Goal: Information Seeking & Learning: Learn about a topic

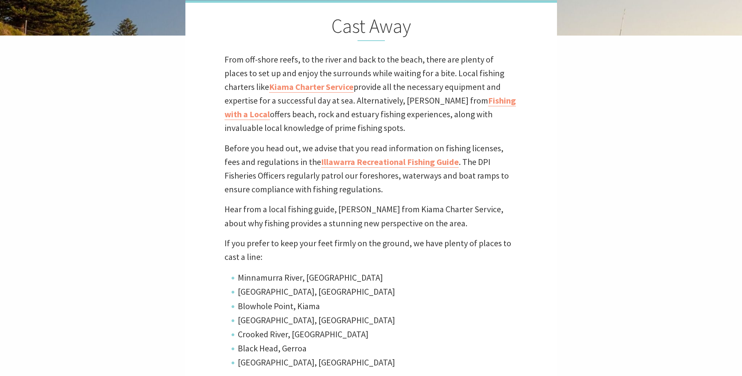
scroll to position [236, 0]
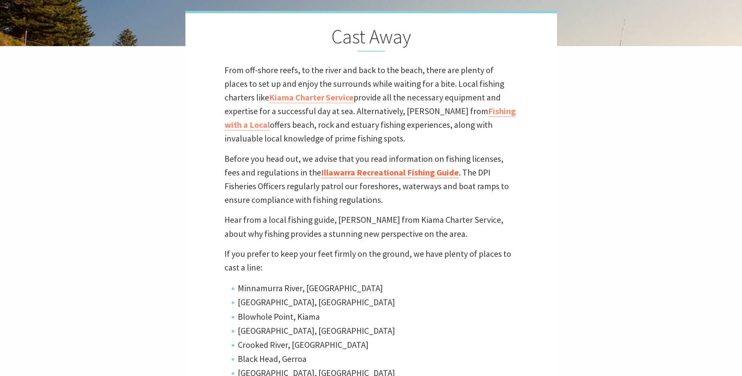
click at [360, 172] on link "Illawarra Recreational Fishing Guide" at bounding box center [390, 172] width 138 height 11
click at [419, 111] on link "Fishing with a Local" at bounding box center [370, 118] width 291 height 25
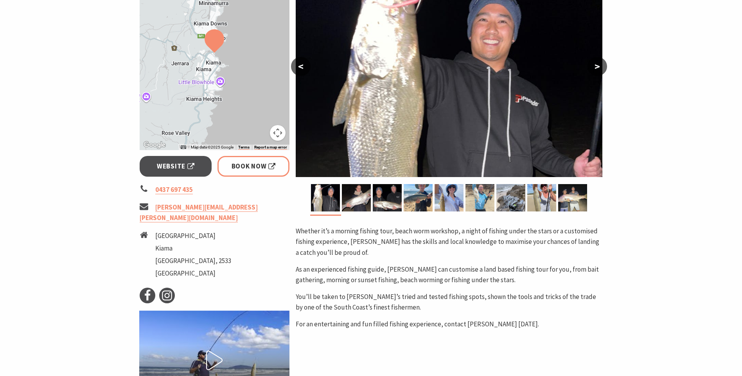
scroll to position [117, 0]
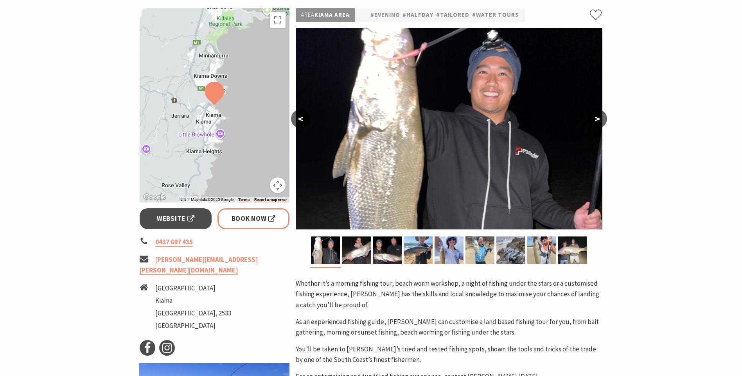
click at [302, 120] on button "<" at bounding box center [301, 119] width 20 height 19
click at [598, 118] on button ">" at bounding box center [597, 119] width 20 height 19
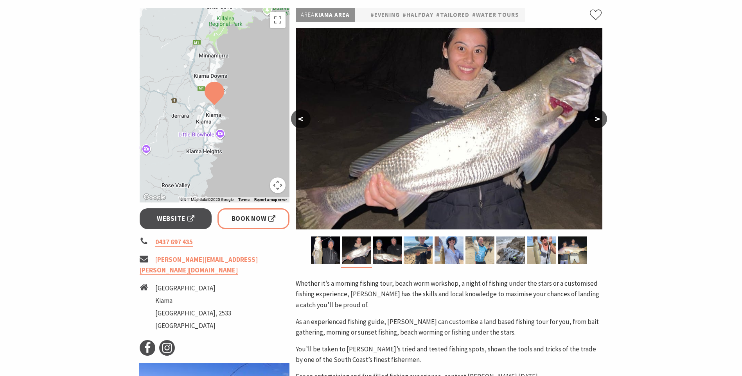
click at [598, 119] on button ">" at bounding box center [597, 119] width 20 height 19
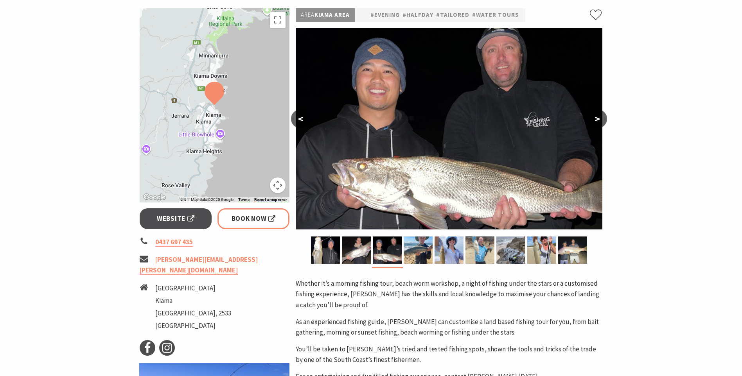
click at [598, 119] on button ">" at bounding box center [597, 119] width 20 height 19
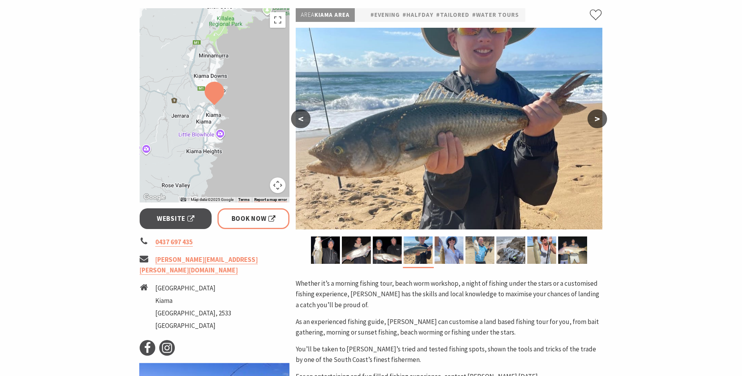
click at [598, 119] on button ">" at bounding box center [597, 119] width 20 height 19
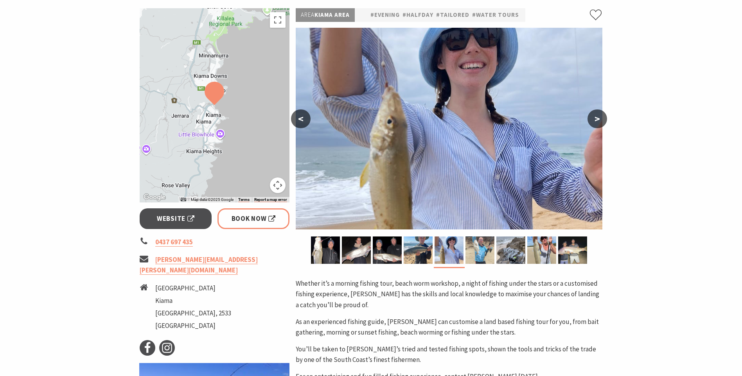
click at [598, 119] on button ">" at bounding box center [597, 119] width 20 height 19
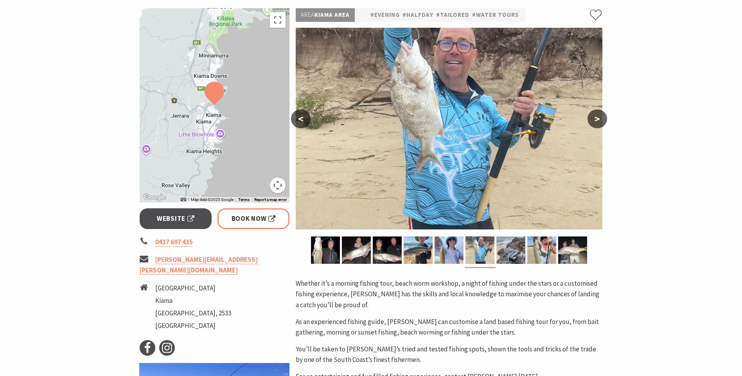
click at [598, 119] on button ">" at bounding box center [597, 119] width 20 height 19
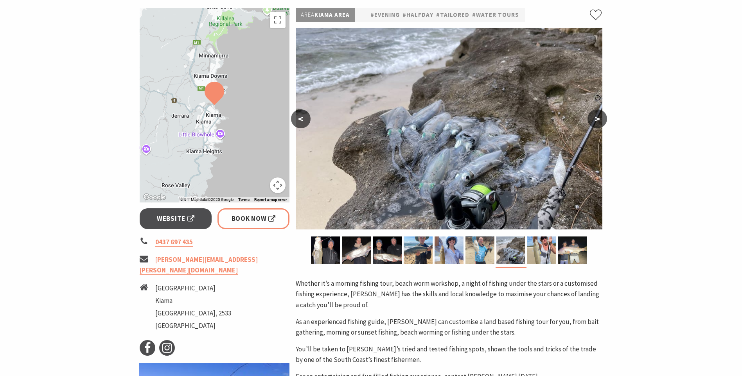
click at [598, 119] on button ">" at bounding box center [597, 119] width 20 height 19
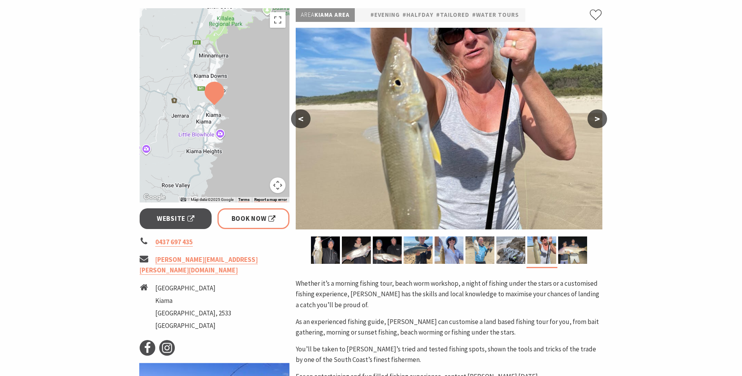
click at [598, 119] on button ">" at bounding box center [597, 119] width 20 height 19
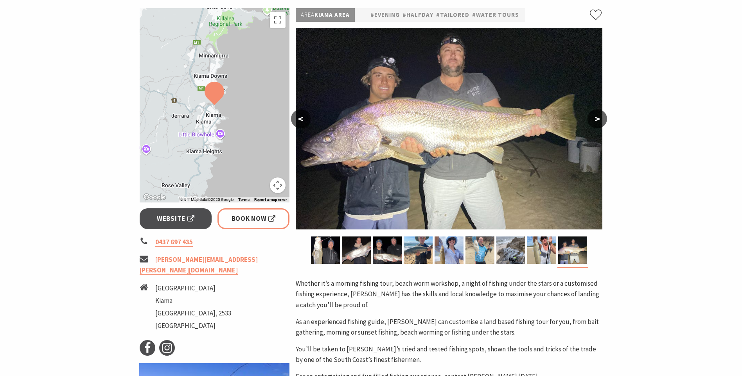
click at [598, 119] on button ">" at bounding box center [597, 119] width 20 height 19
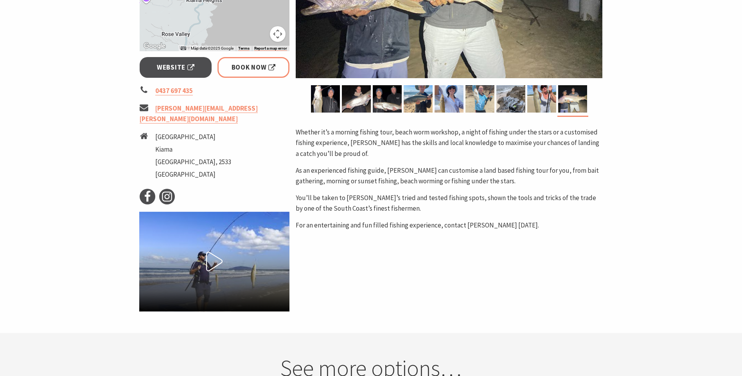
scroll to position [313, 0]
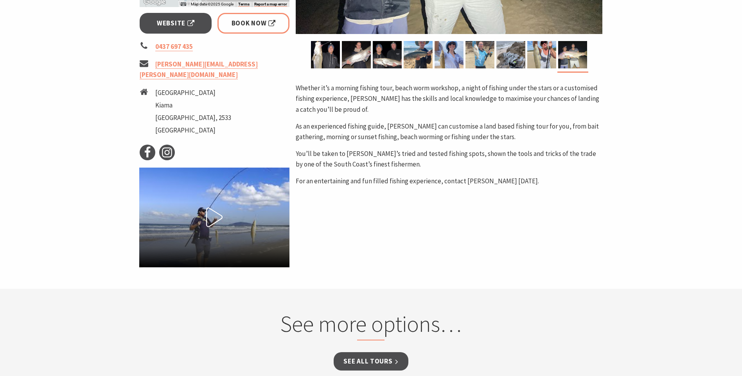
click at [142, 89] on use at bounding box center [144, 92] width 8 height 6
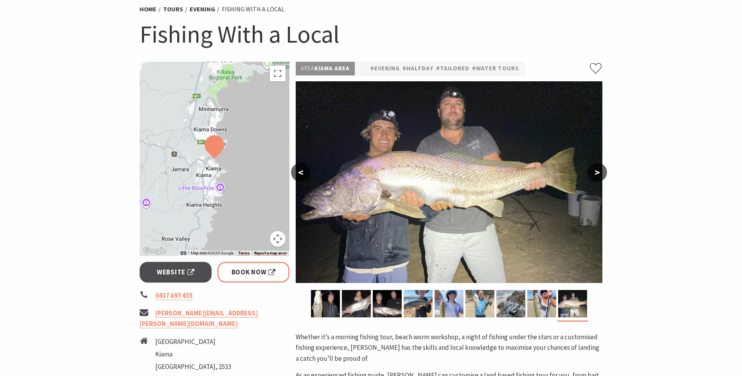
scroll to position [0, 0]
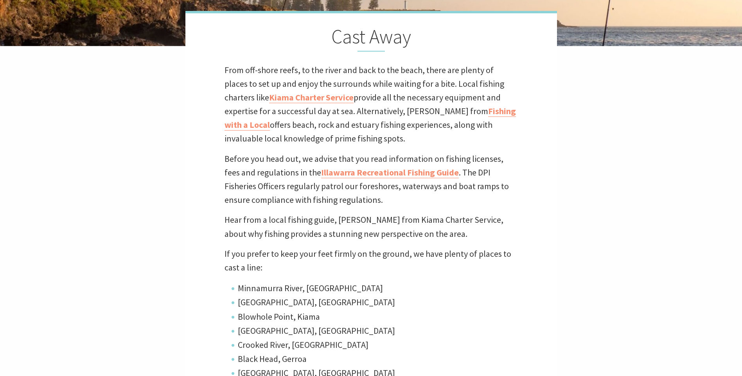
scroll to position [136, 752]
